Goal: Task Accomplishment & Management: Use online tool/utility

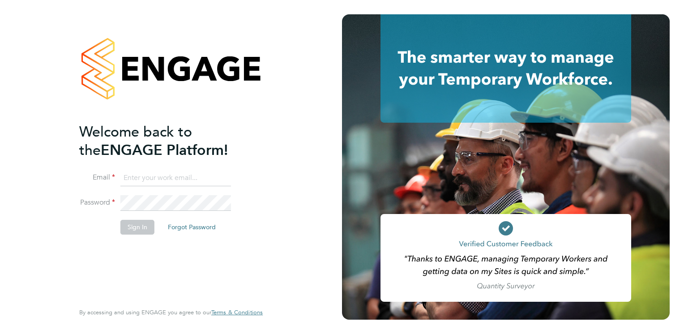
click at [152, 175] on input at bounding box center [175, 178] width 111 height 16
type input "natalie.gillbanks@torus.co.uk"
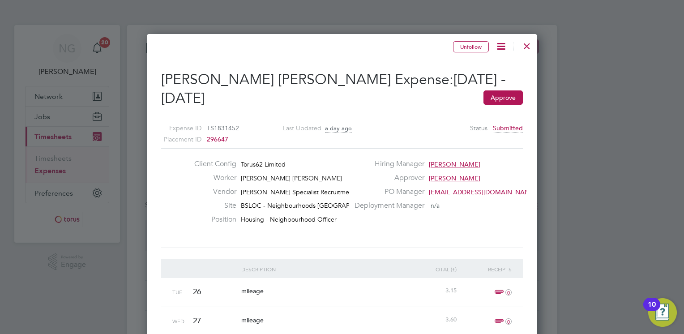
drag, startPoint x: 683, startPoint y: 111, endPoint x: 685, endPoint y: 194, distance: 83.2
click at [683, 194] on html "NG [PERSON_NAME] Notifications 20 Applications: Network Sites Workers Jobs Posi…" at bounding box center [342, 201] width 684 height 402
click at [506, 97] on button "Approve" at bounding box center [502, 97] width 39 height 14
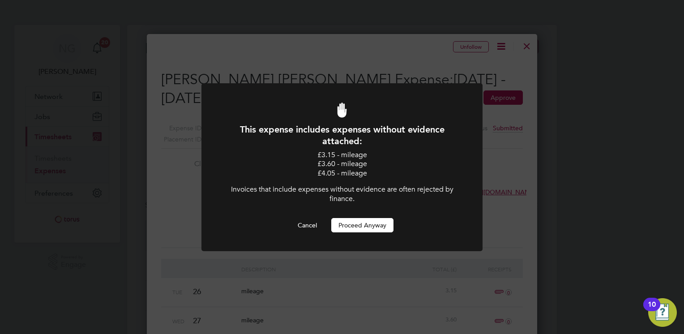
click at [362, 226] on button "Proceed Anyway" at bounding box center [362, 225] width 62 height 14
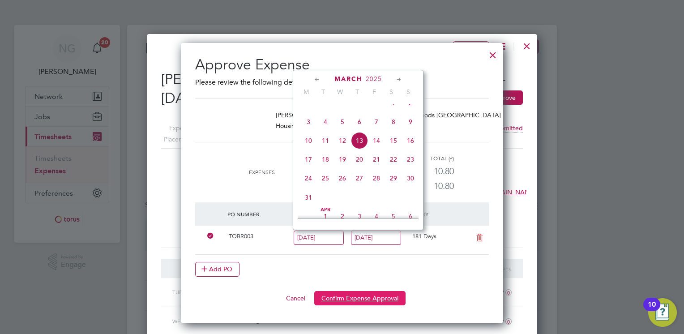
click at [343, 293] on button "Confirm Expense Approval" at bounding box center [359, 298] width 91 height 14
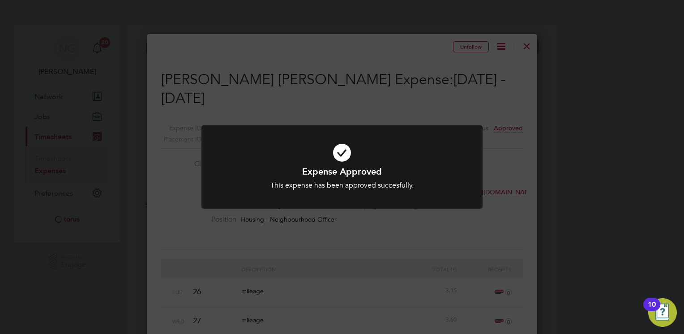
click at [504, 148] on div "Expense Approved This expense has been approved succesfully. Cancel Okay" at bounding box center [342, 167] width 684 height 334
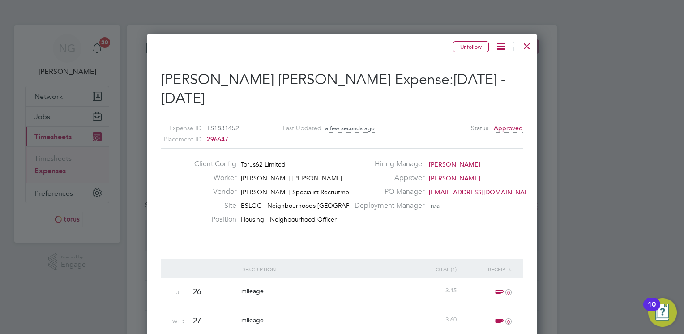
click at [532, 46] on div at bounding box center [527, 44] width 16 height 16
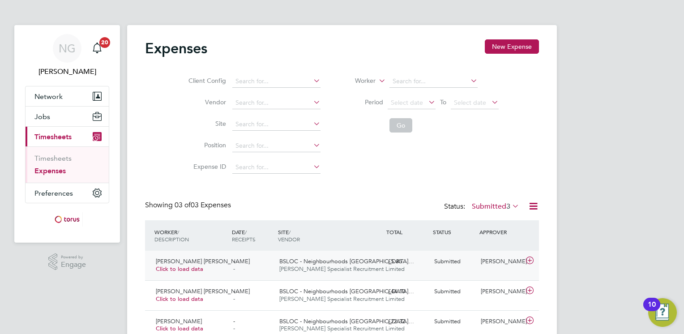
click at [530, 260] on icon at bounding box center [529, 260] width 11 height 7
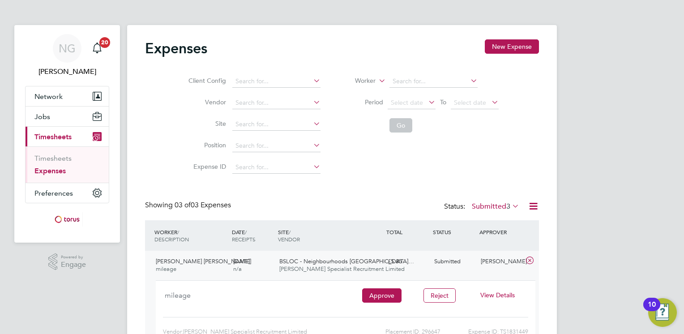
click at [497, 296] on span "View Details" at bounding box center [497, 295] width 34 height 8
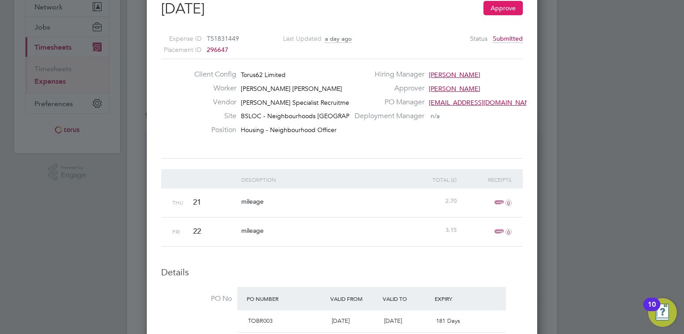
click at [502, 11] on button "Approve" at bounding box center [502, 8] width 39 height 14
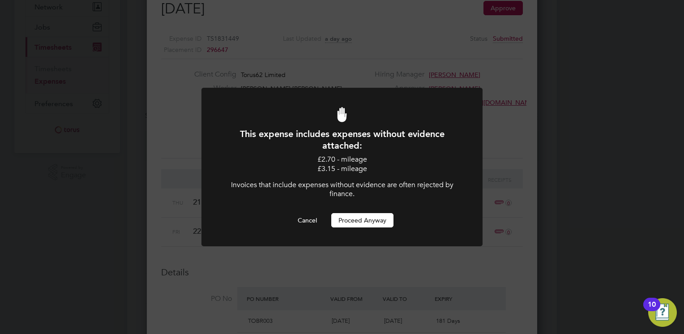
click at [374, 222] on button "Proceed Anyway" at bounding box center [362, 220] width 62 height 14
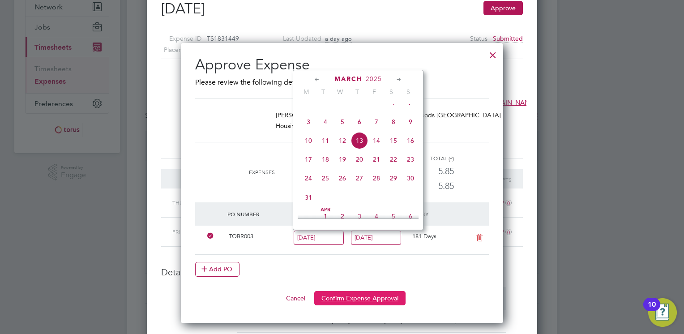
click at [362, 299] on button "Confirm Expense Approval" at bounding box center [359, 298] width 91 height 14
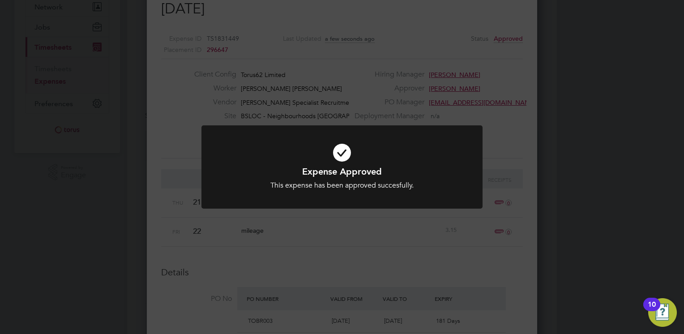
click at [516, 87] on div "Expense Approved This expense has been approved succesfully. Cancel Okay" at bounding box center [342, 167] width 684 height 334
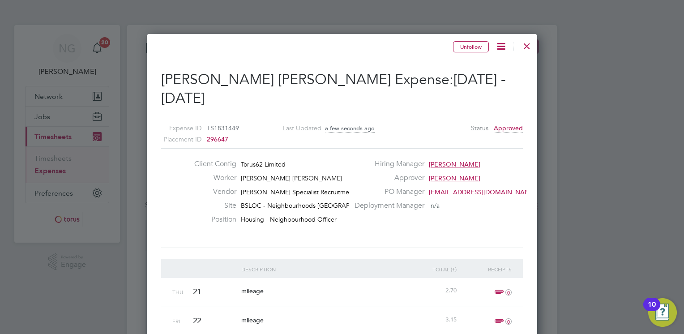
click at [526, 47] on div at bounding box center [527, 44] width 16 height 16
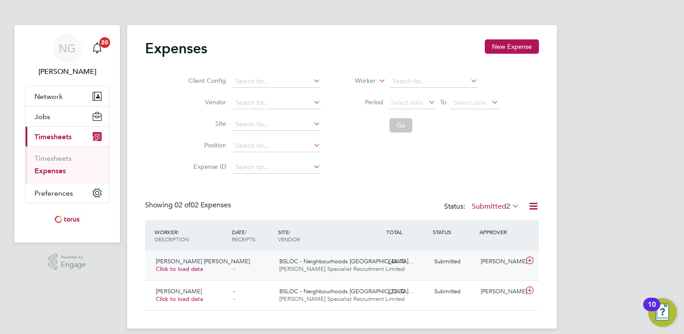
click at [530, 261] on icon at bounding box center [529, 260] width 11 height 7
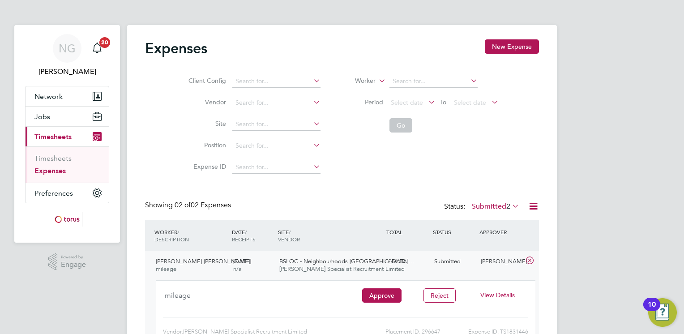
click at [490, 294] on span "View Details" at bounding box center [497, 295] width 34 height 8
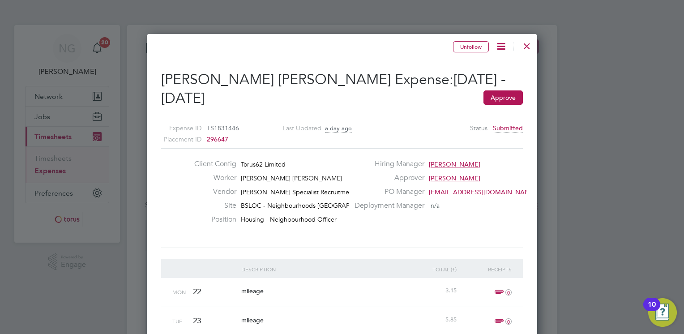
click at [483, 211] on div "Client Config Torus62 Limited Worker [PERSON_NAME] [PERSON_NAME] Vendor [PERSON…" at bounding box center [342, 197] width 369 height 77
click at [511, 96] on button "Approve" at bounding box center [502, 97] width 39 height 14
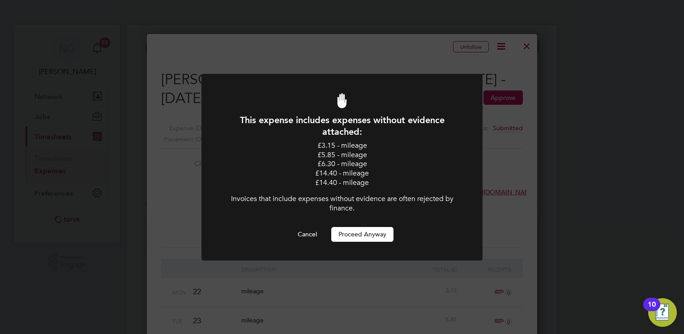
click at [359, 234] on button "Proceed Anyway" at bounding box center [362, 234] width 62 height 14
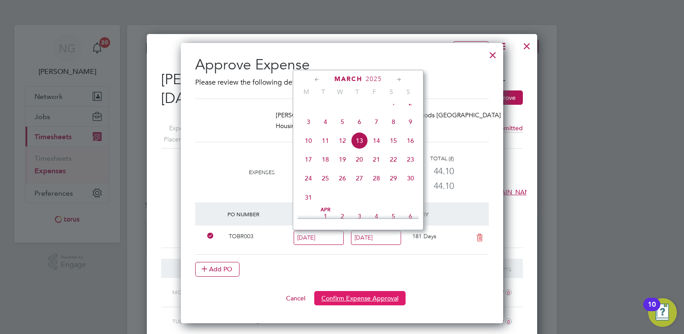
click at [369, 297] on button "Confirm Expense Approval" at bounding box center [359, 298] width 91 height 14
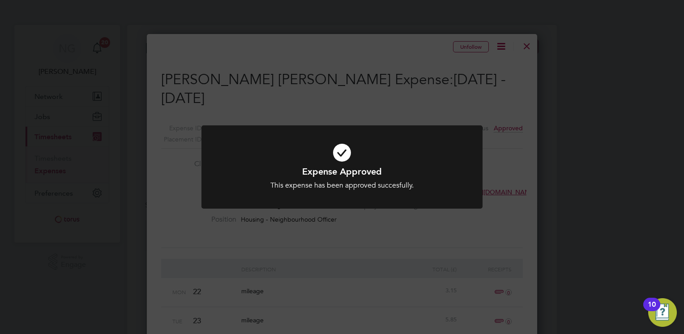
click at [434, 101] on div "Expense Approved This expense has been approved succesfully. Cancel Okay" at bounding box center [342, 167] width 684 height 334
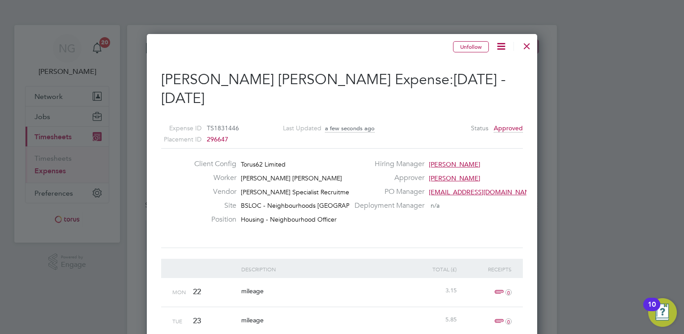
click at [526, 46] on div at bounding box center [527, 44] width 16 height 16
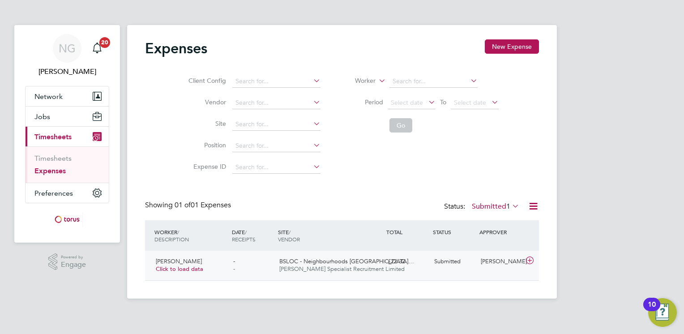
click at [532, 259] on icon at bounding box center [529, 260] width 11 height 7
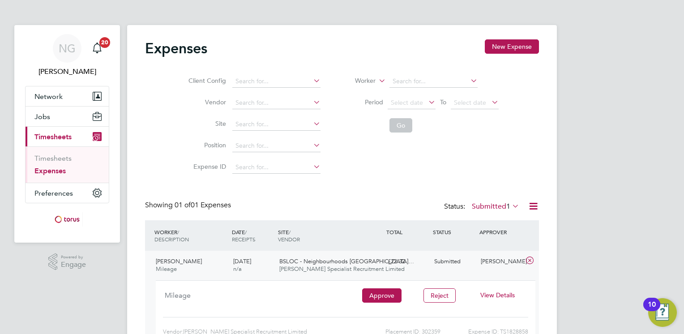
click at [499, 296] on span "View Details" at bounding box center [497, 295] width 34 height 8
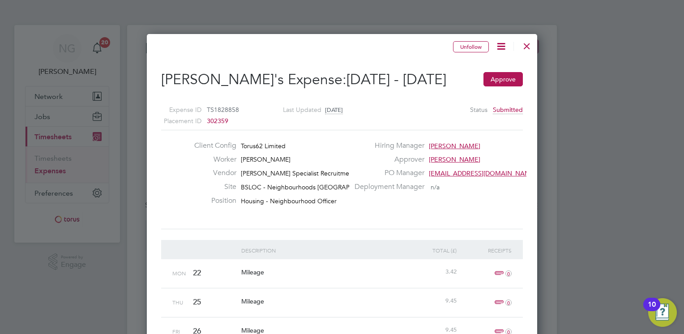
click at [506, 213] on div "Client Config Torus62 Limited Worker [PERSON_NAME] Vendor [PERSON_NAME] Special…" at bounding box center [342, 179] width 369 height 77
click at [497, 83] on button "Approve" at bounding box center [502, 79] width 39 height 14
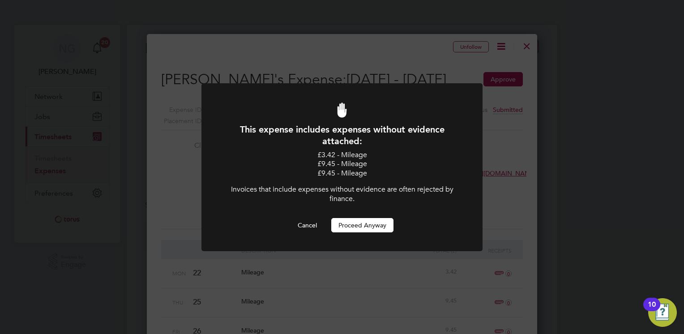
click at [356, 229] on button "Proceed Anyway" at bounding box center [362, 225] width 62 height 14
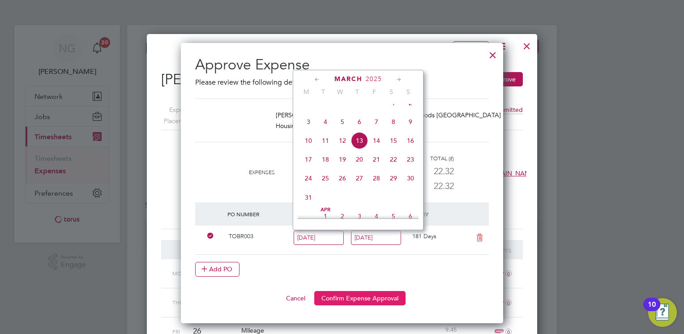
click at [363, 300] on button "Confirm Expense Approval" at bounding box center [359, 298] width 91 height 14
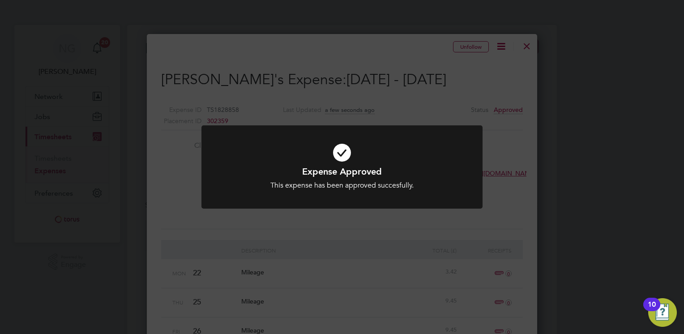
click at [388, 51] on div "Expense Approved This expense has been approved succesfully. Cancel Okay" at bounding box center [342, 167] width 684 height 334
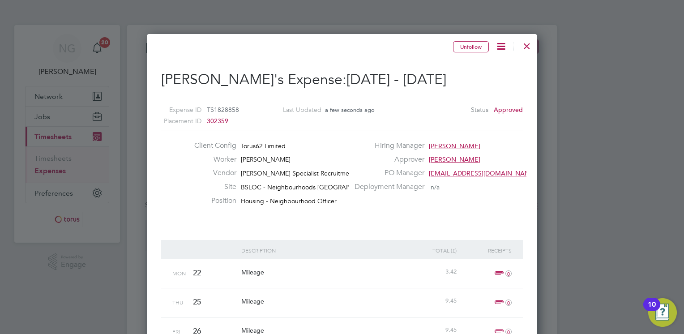
click at [528, 47] on div at bounding box center [527, 44] width 16 height 16
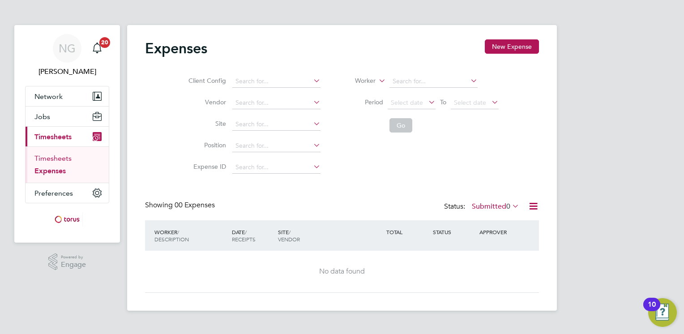
click at [53, 158] on link "Timesheets" at bounding box center [52, 158] width 37 height 9
